Goal: Browse casually

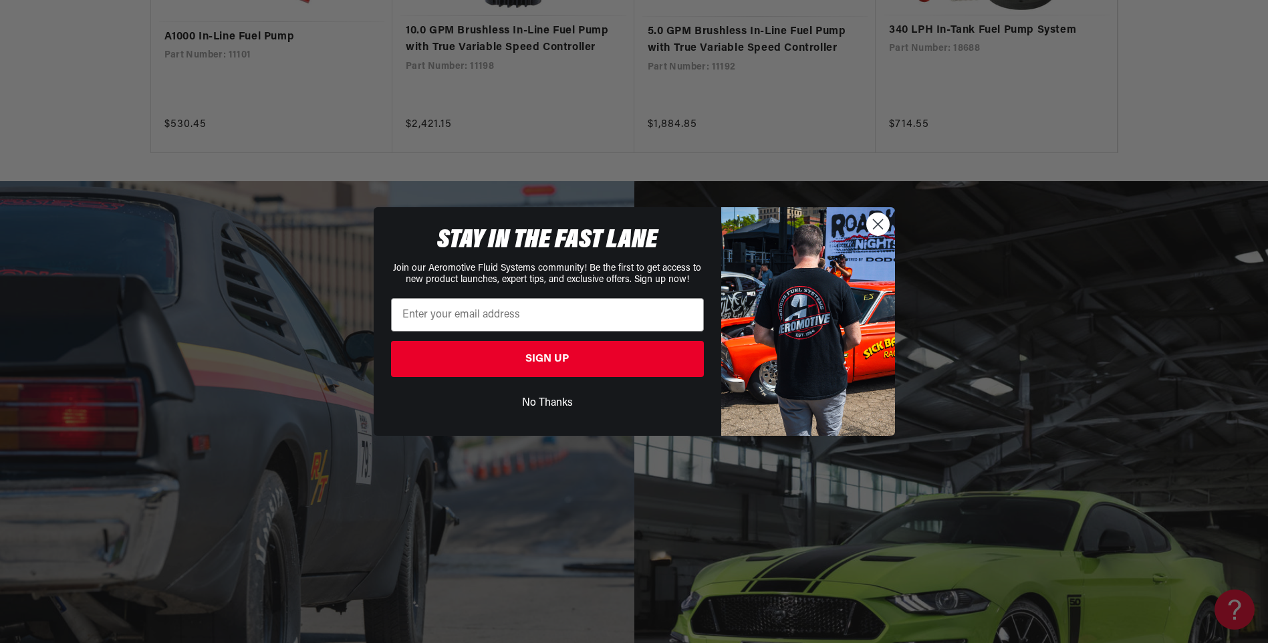
scroll to position [2473, 0]
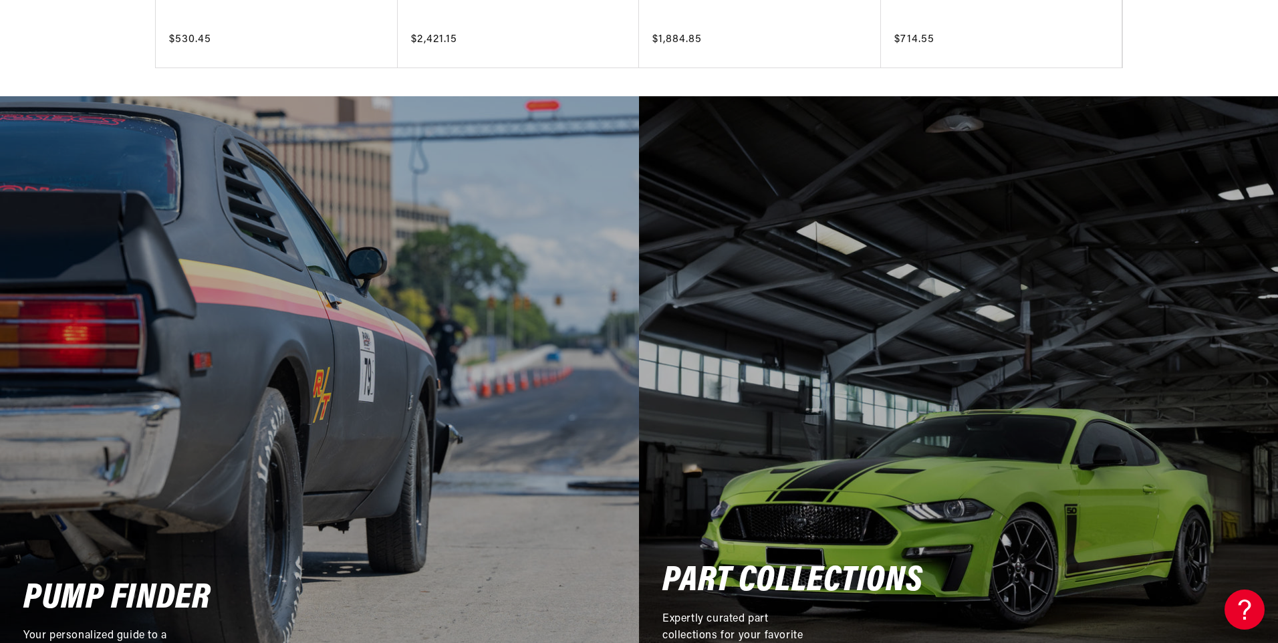
drag, startPoint x: 1242, startPoint y: 354, endPoint x: 1256, endPoint y: 370, distance: 20.8
click at [1248, 362] on div "Close dialog STAY IN THE FAST LANE Join our Aeromotive Fluid Systems community!…" at bounding box center [639, 321] width 1278 height 643
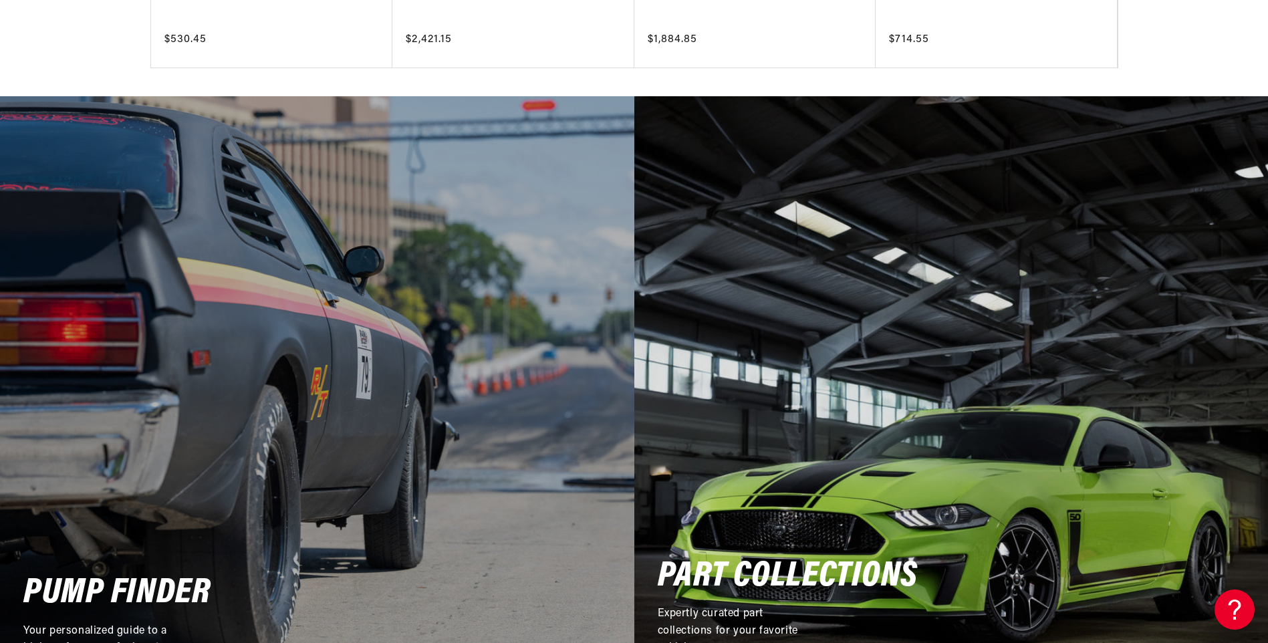
drag, startPoint x: 1253, startPoint y: 382, endPoint x: 1255, endPoint y: 400, distance: 18.8
click at [1255, 400] on div "Part Collections Expertly curated part collections for your favorite vehicles. …" at bounding box center [951, 413] width 634 height 634
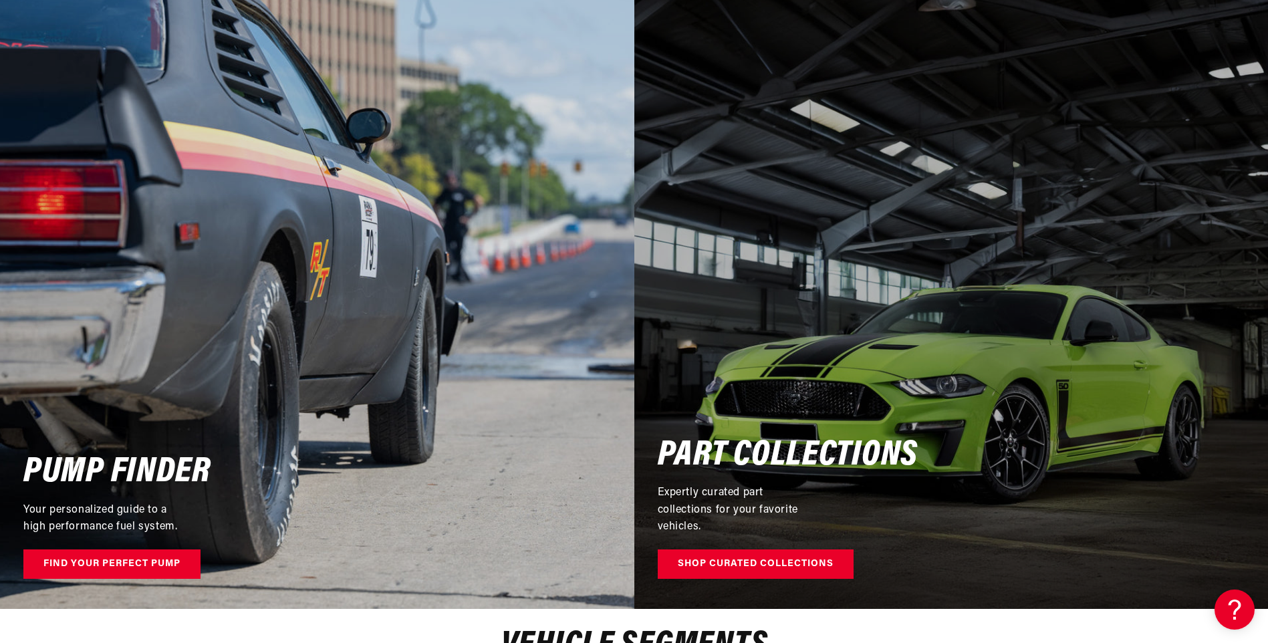
scroll to position [2674, 0]
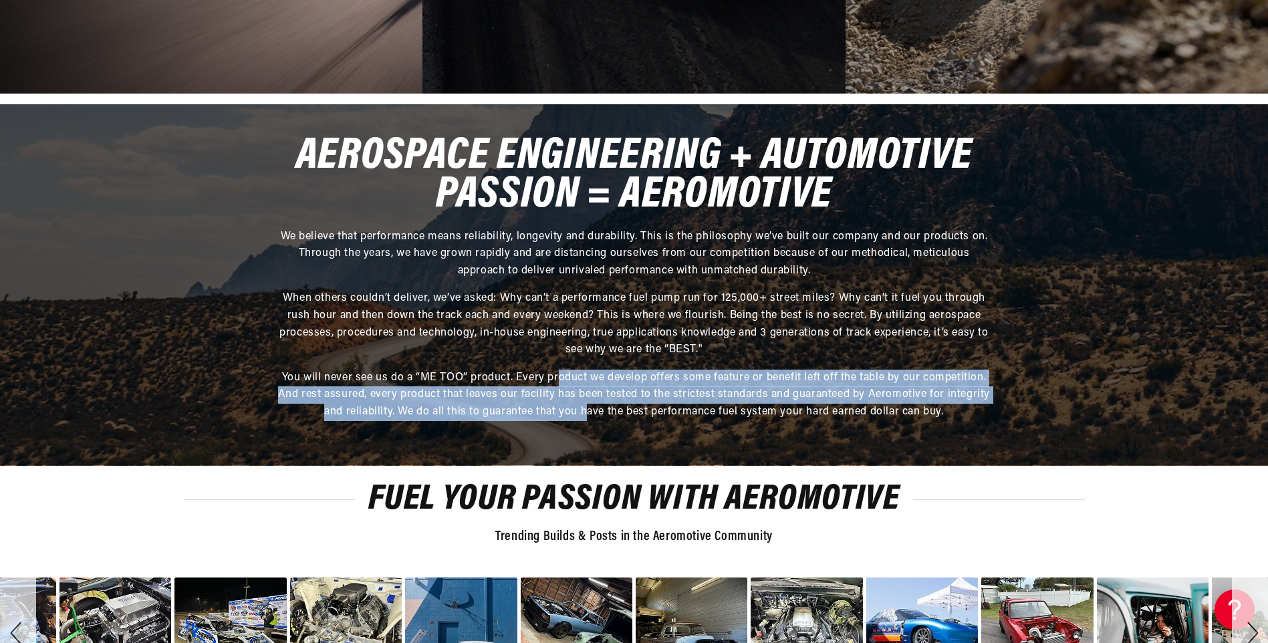
drag, startPoint x: 562, startPoint y: 384, endPoint x: 604, endPoint y: 396, distance: 43.6
click at [594, 396] on p "You will never see us do a “ME TOO” product. Every product we develop offers so…" at bounding box center [634, 395] width 715 height 51
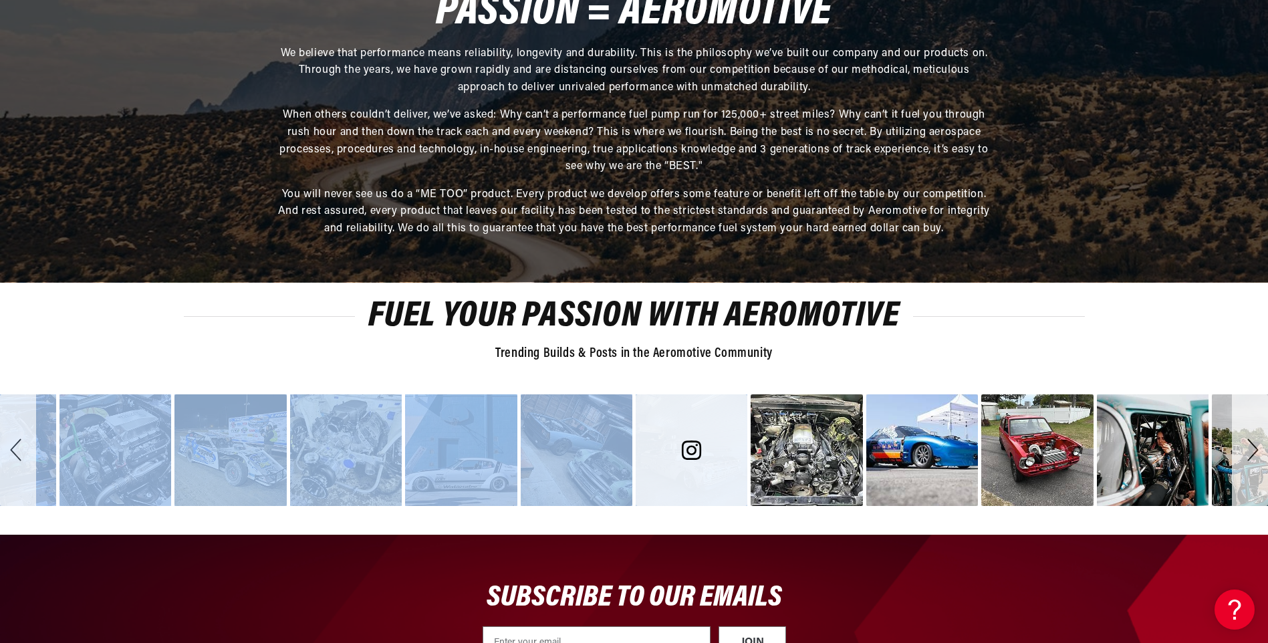
drag, startPoint x: 604, startPoint y: 396, endPoint x: 735, endPoint y: 384, distance: 131.5
click at [702, 388] on div "R rjdrifts [DATE] Updating and upgrading the fuel system with nothing but the b…" at bounding box center [634, 445] width 1268 height 122
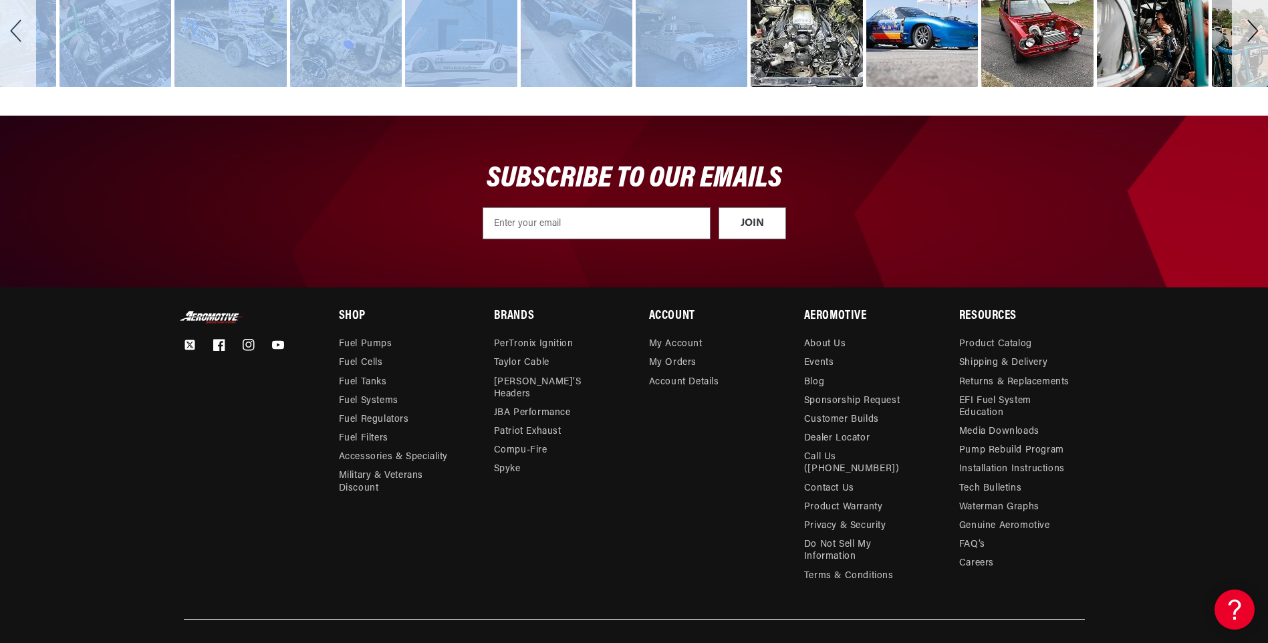
scroll to position [4645, 0]
